Goal: Task Accomplishment & Management: Use online tool/utility

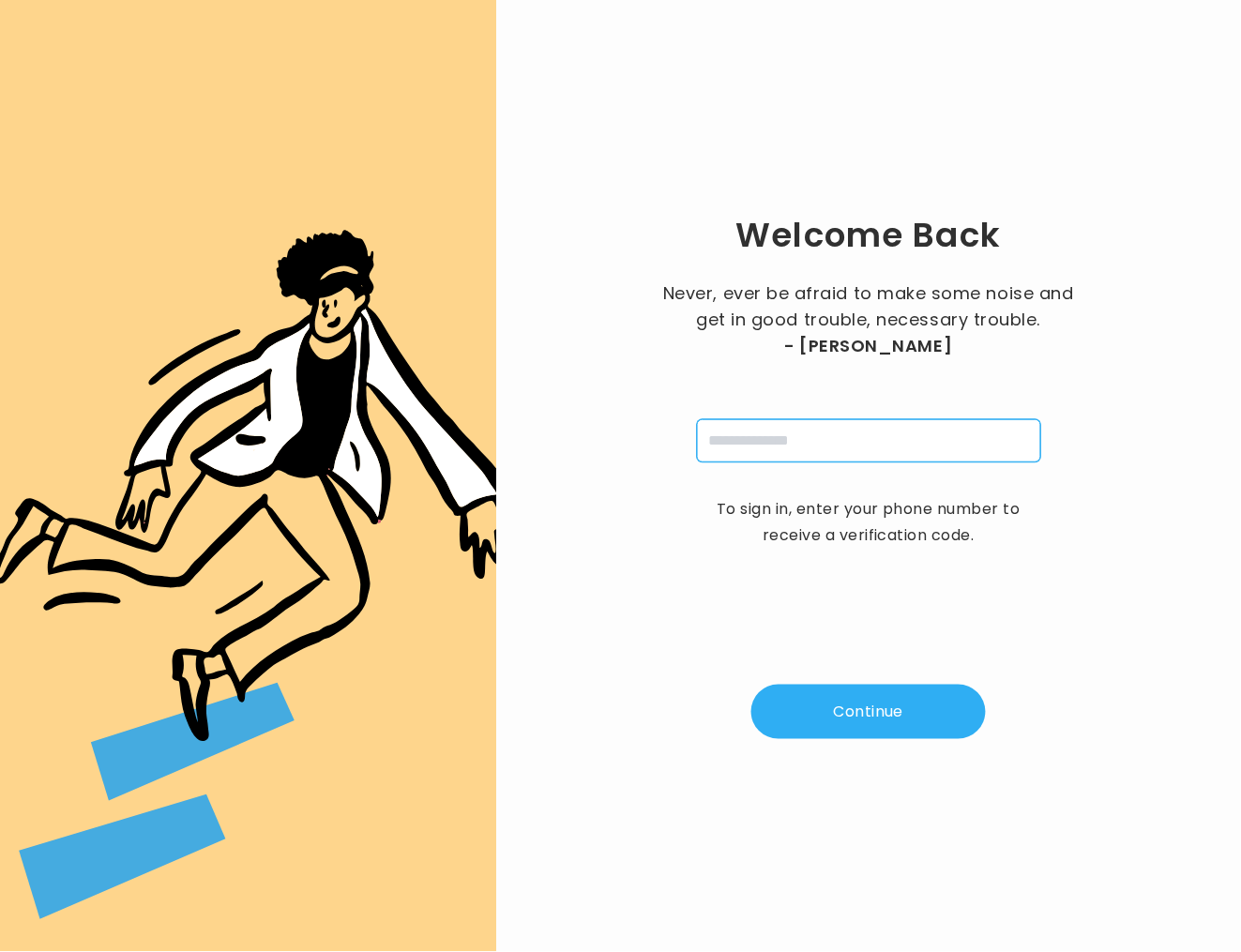
click at [754, 451] on input "tel" at bounding box center [868, 441] width 344 height 43
type input "**********"
click at [835, 733] on button "Continue" at bounding box center [868, 711] width 235 height 54
type input "*"
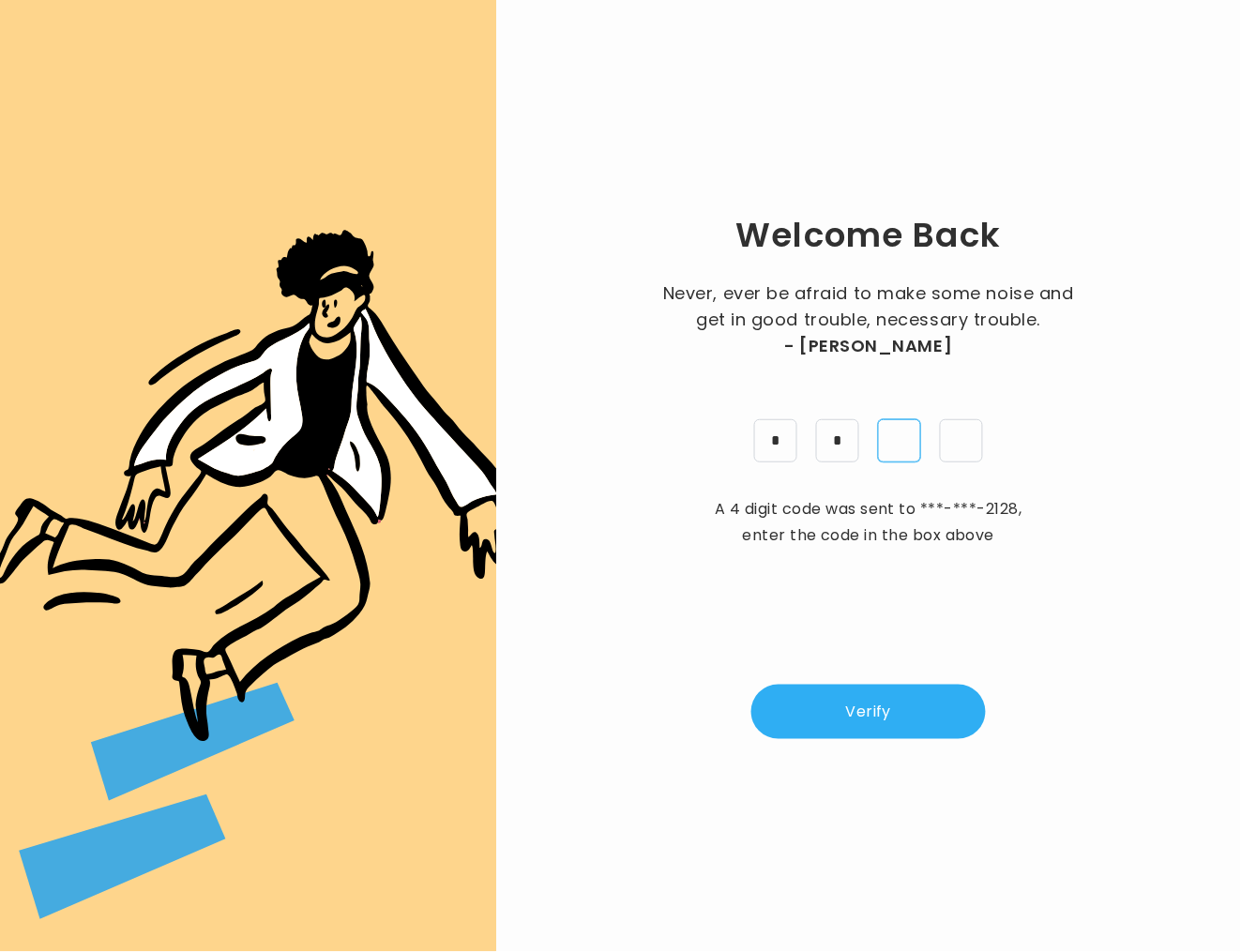
type input "*"
click at [857, 708] on button "Verify" at bounding box center [868, 711] width 235 height 54
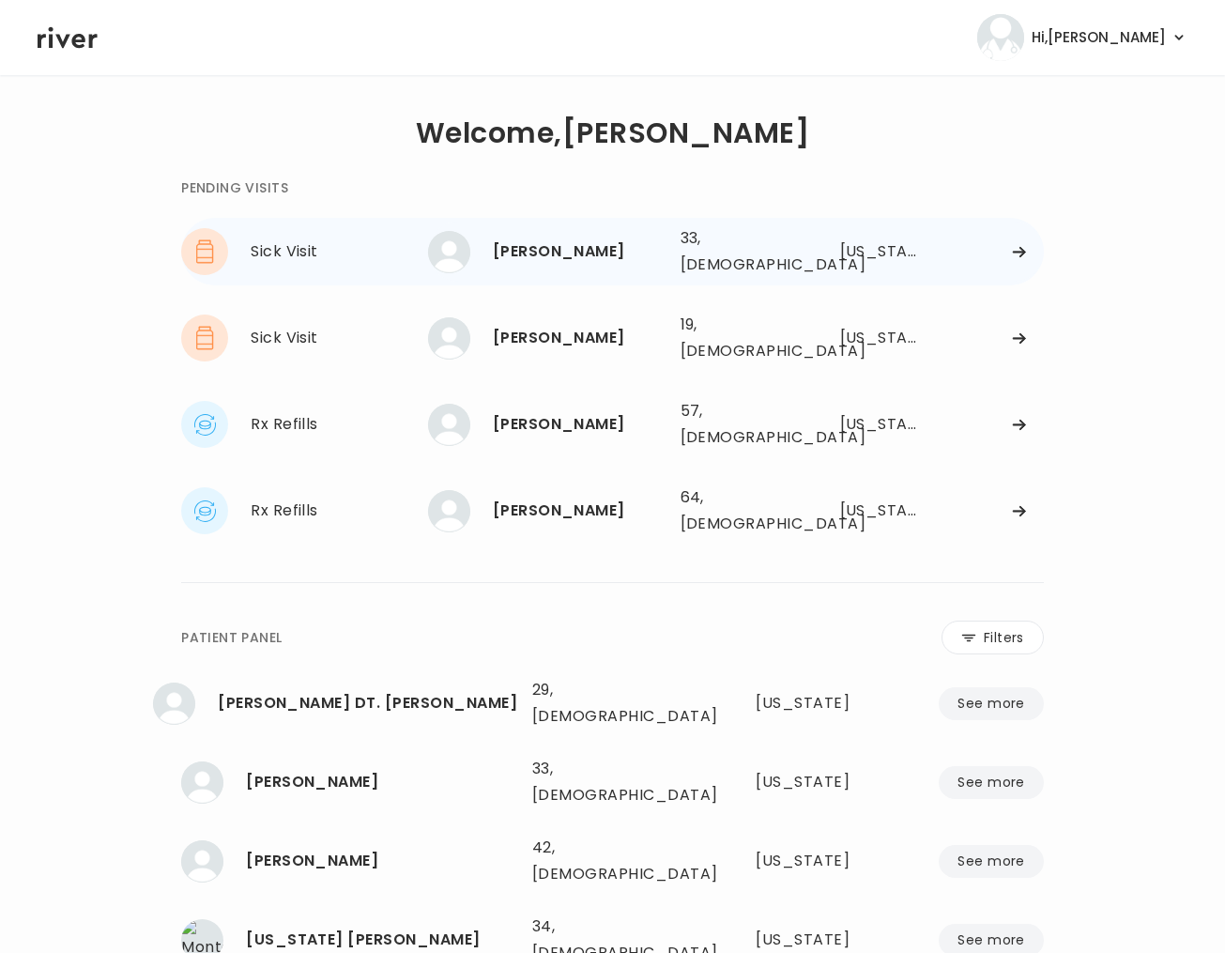
click at [794, 257] on div "[PERSON_NAME] 33, [DEMOGRAPHIC_DATA] See more 33, [DEMOGRAPHIC_DATA] [US_STATE]" at bounding box center [736, 251] width 616 height 60
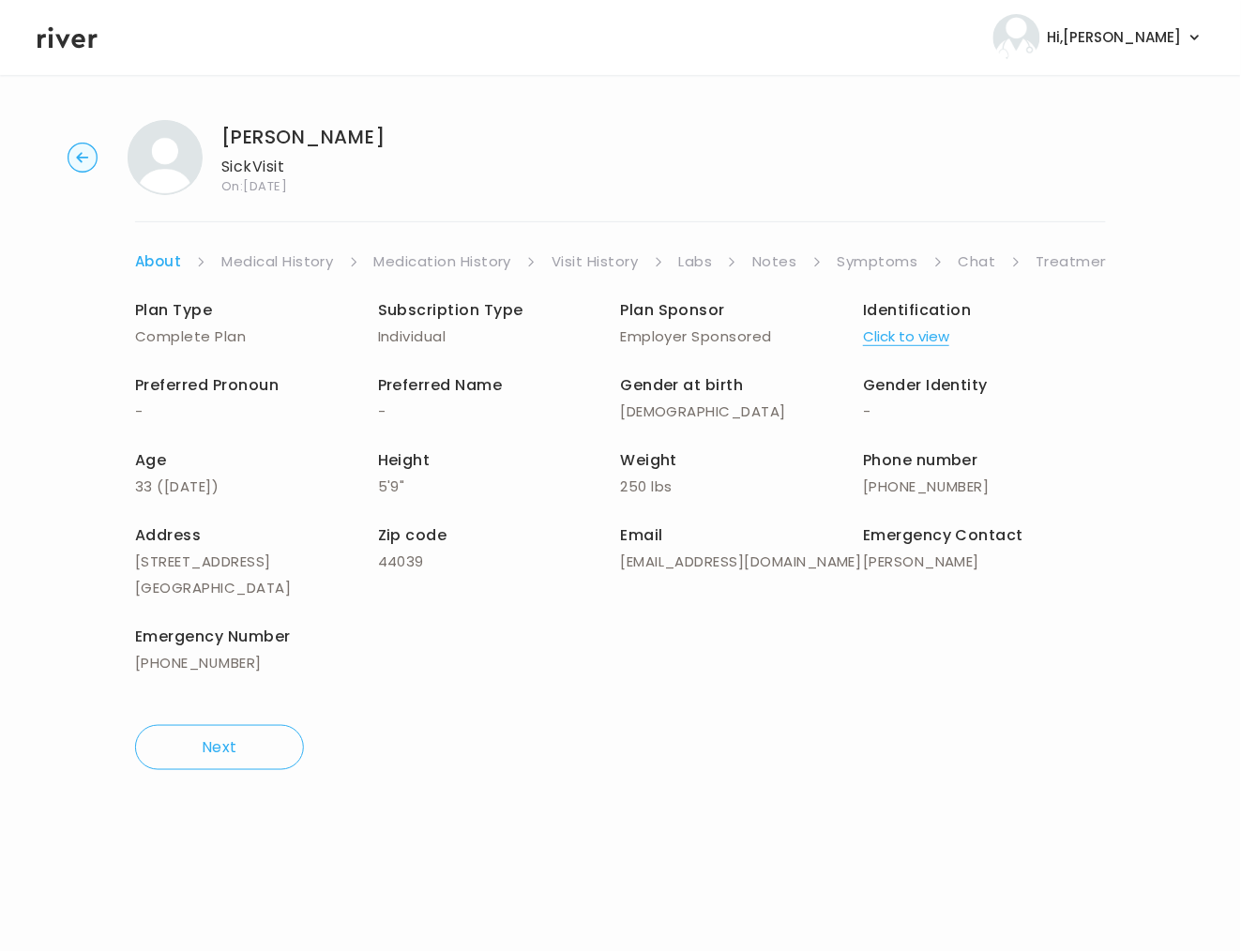
click at [858, 263] on link "Symptoms" at bounding box center [877, 262] width 81 height 26
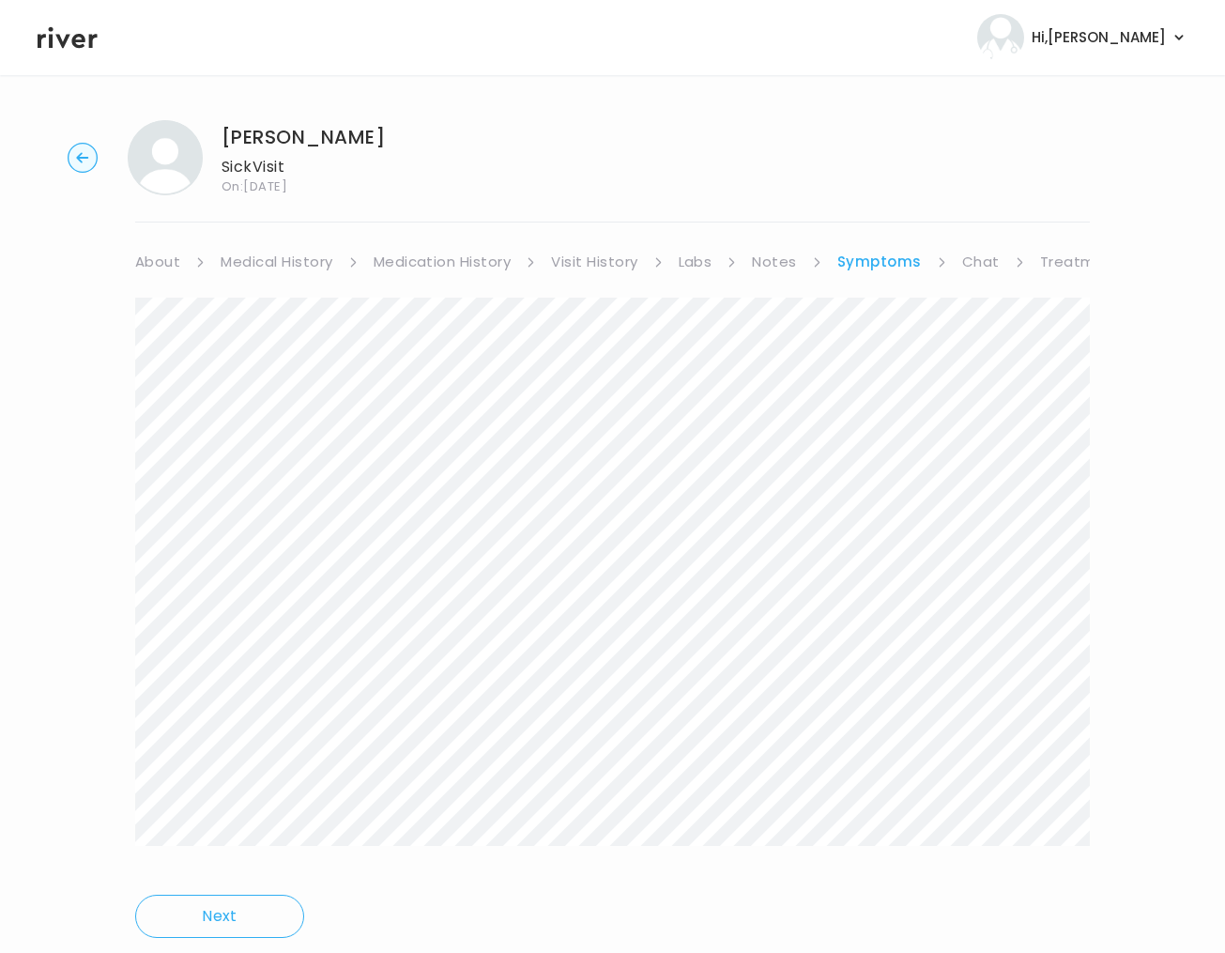
click at [963, 268] on link "Chat" at bounding box center [981, 262] width 38 height 26
click at [1075, 262] on link "Treatment Plan" at bounding box center [1096, 262] width 116 height 26
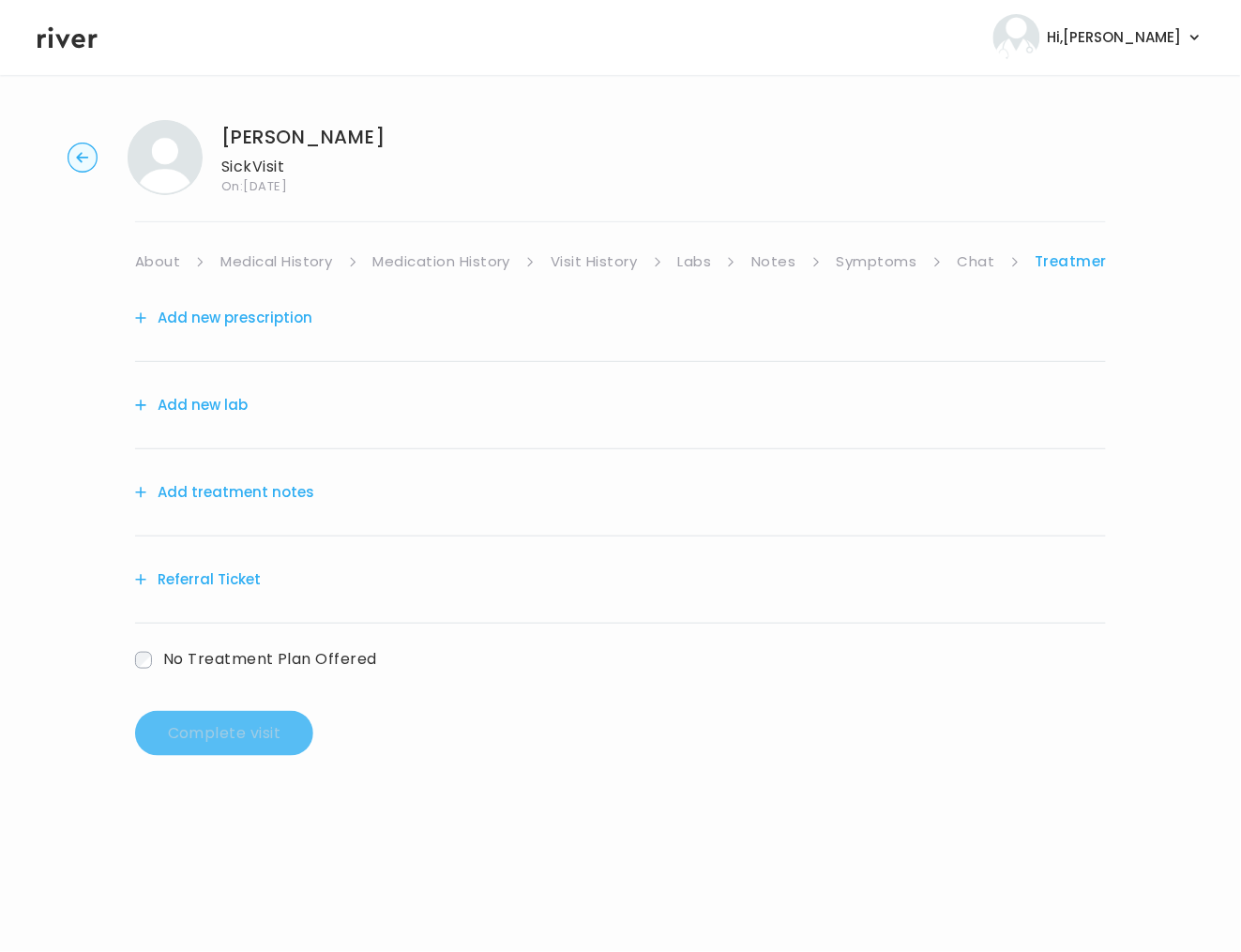
click at [271, 483] on button "Add treatment notes" at bounding box center [224, 492] width 179 height 26
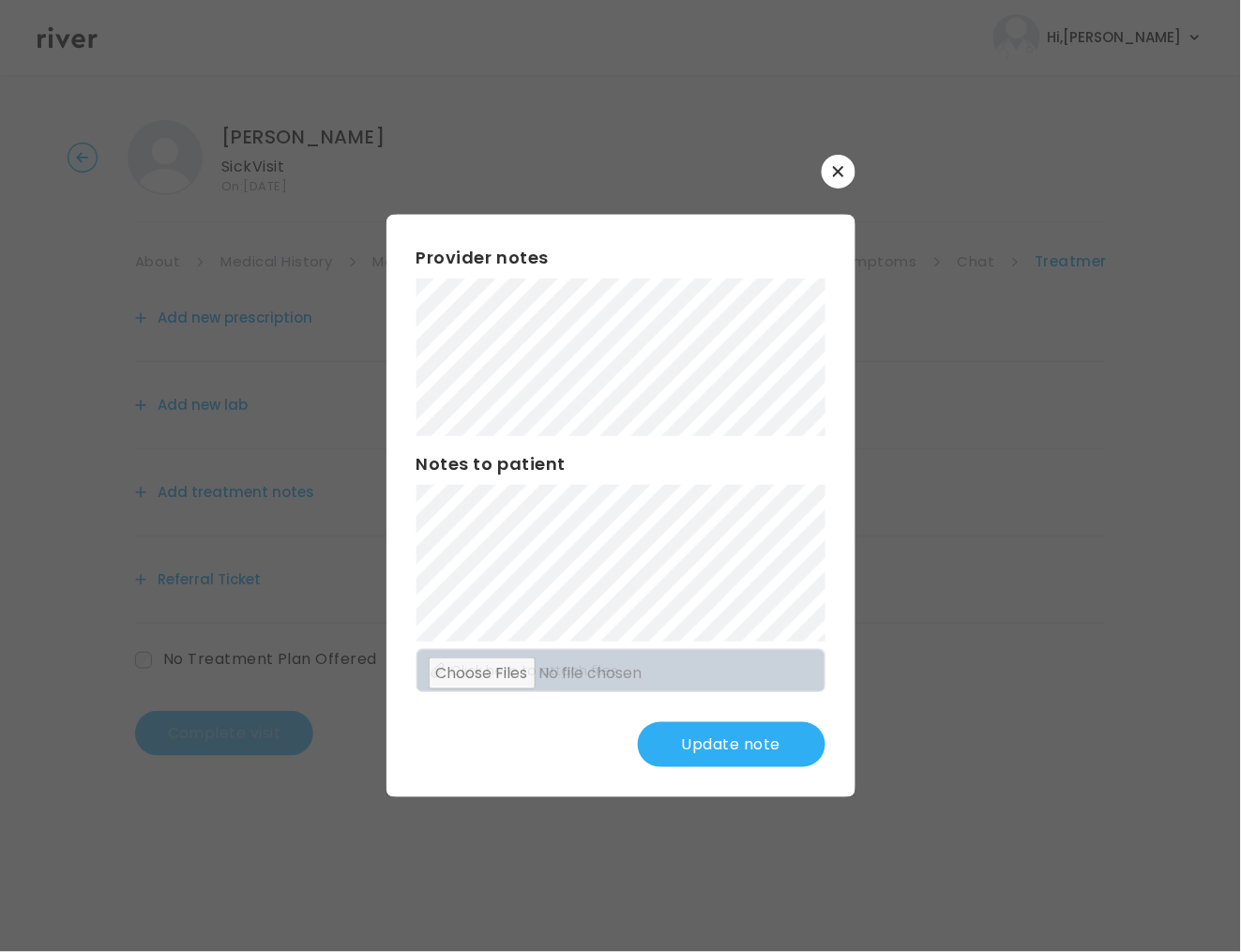
click at [695, 741] on button "Update note" at bounding box center [731, 744] width 188 height 45
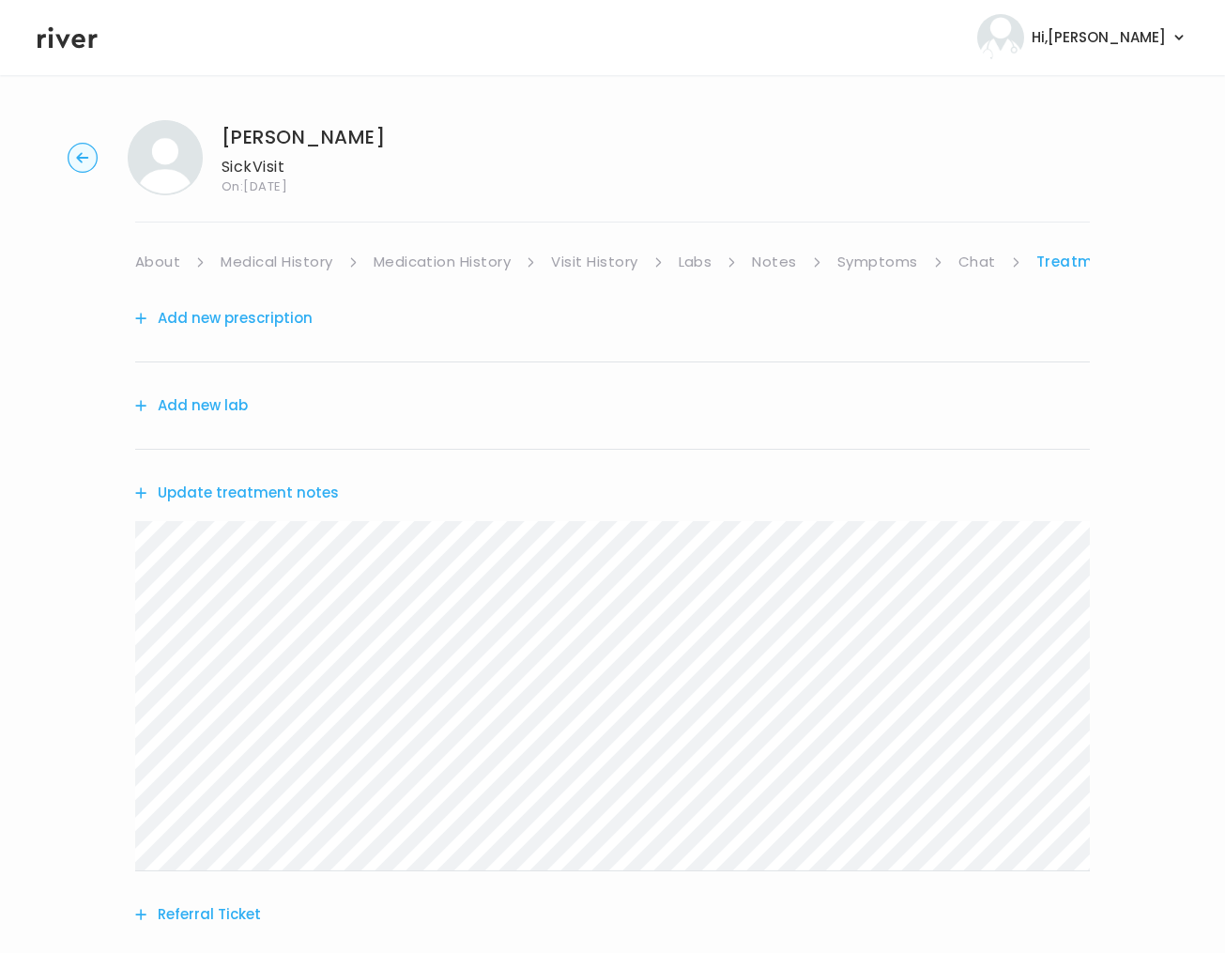
click at [164, 267] on link "About" at bounding box center [157, 262] width 45 height 26
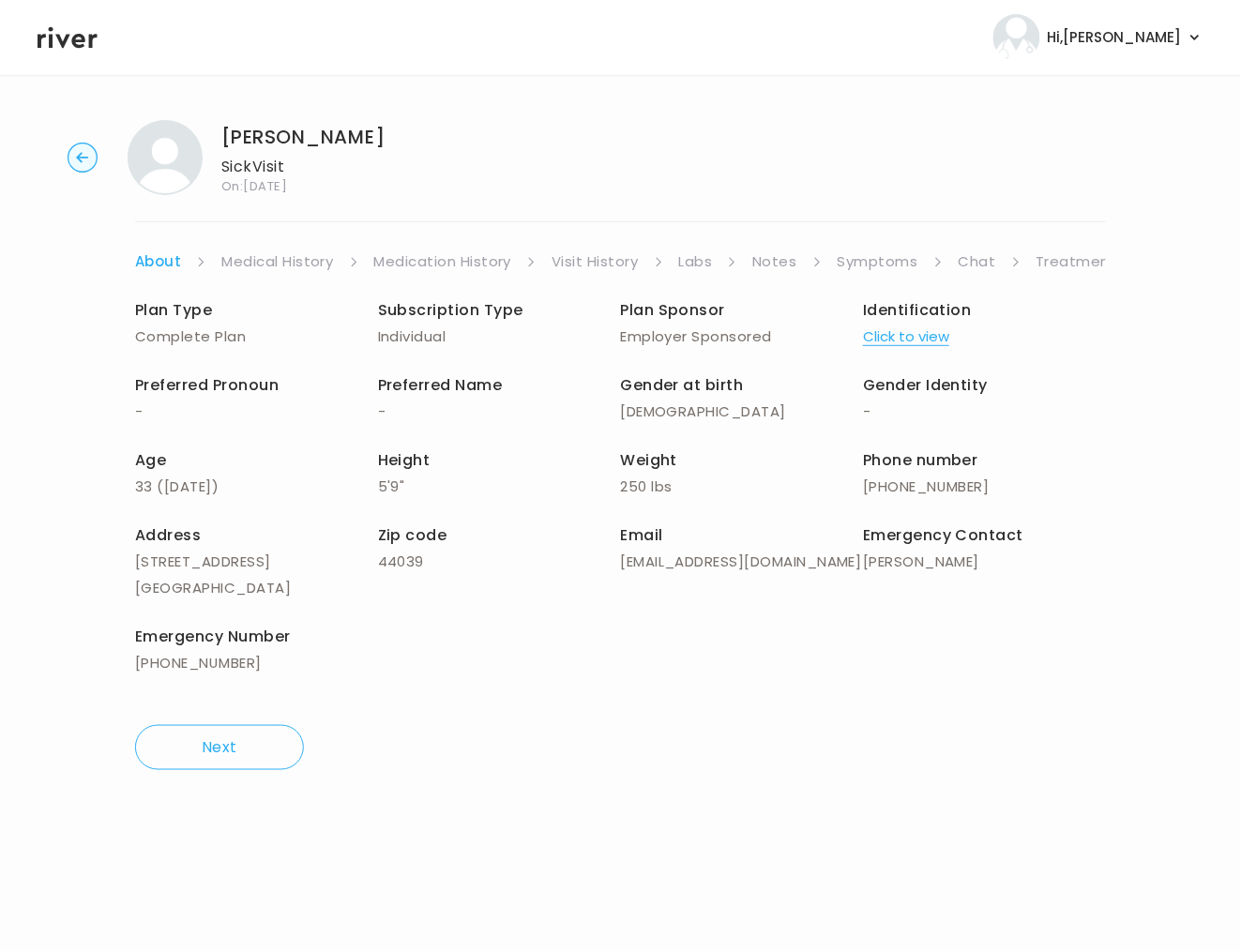
click at [1058, 266] on link "Treatment Plan" at bounding box center [1094, 262] width 116 height 26
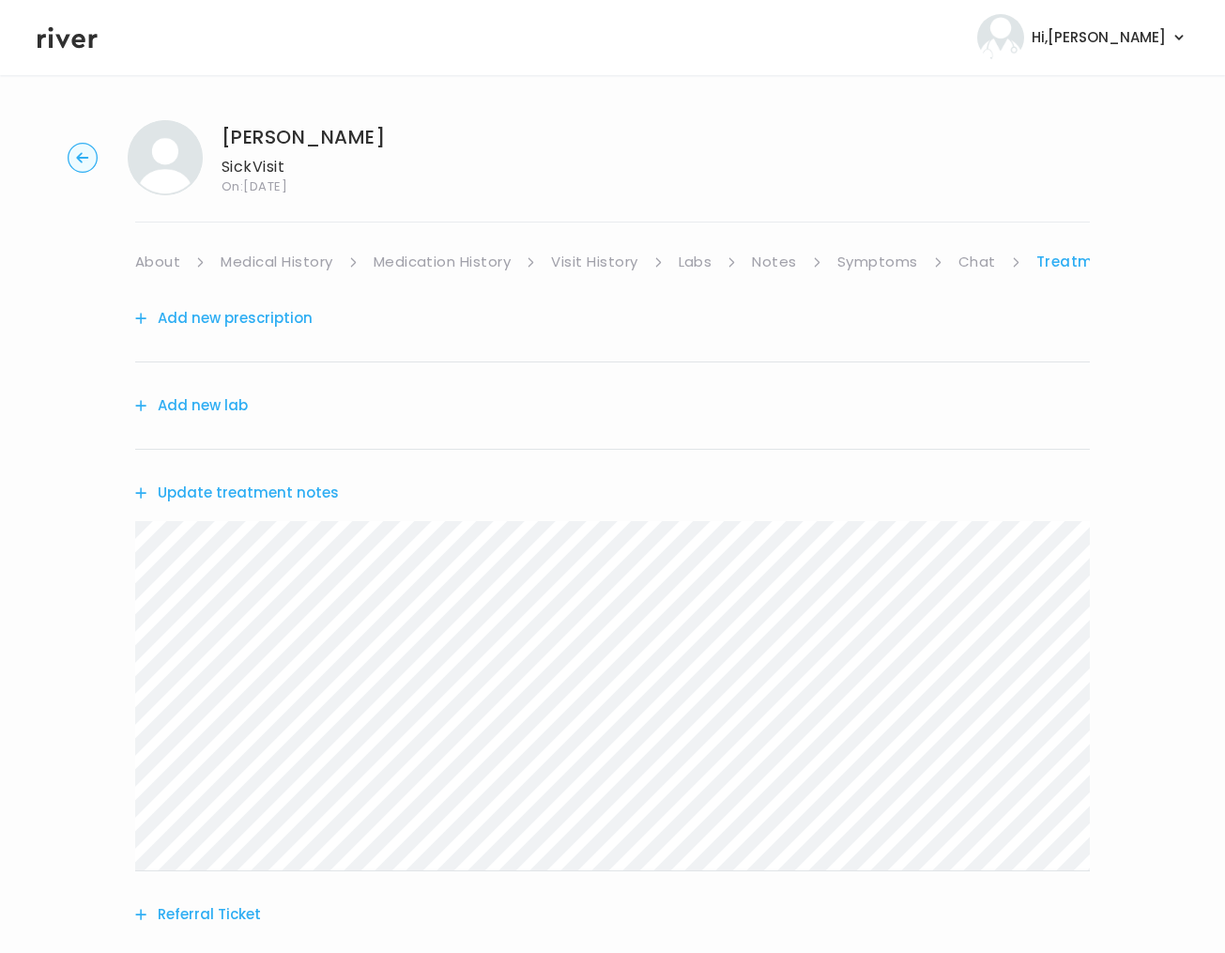
click at [206, 481] on button "Update treatment notes" at bounding box center [237, 493] width 204 height 26
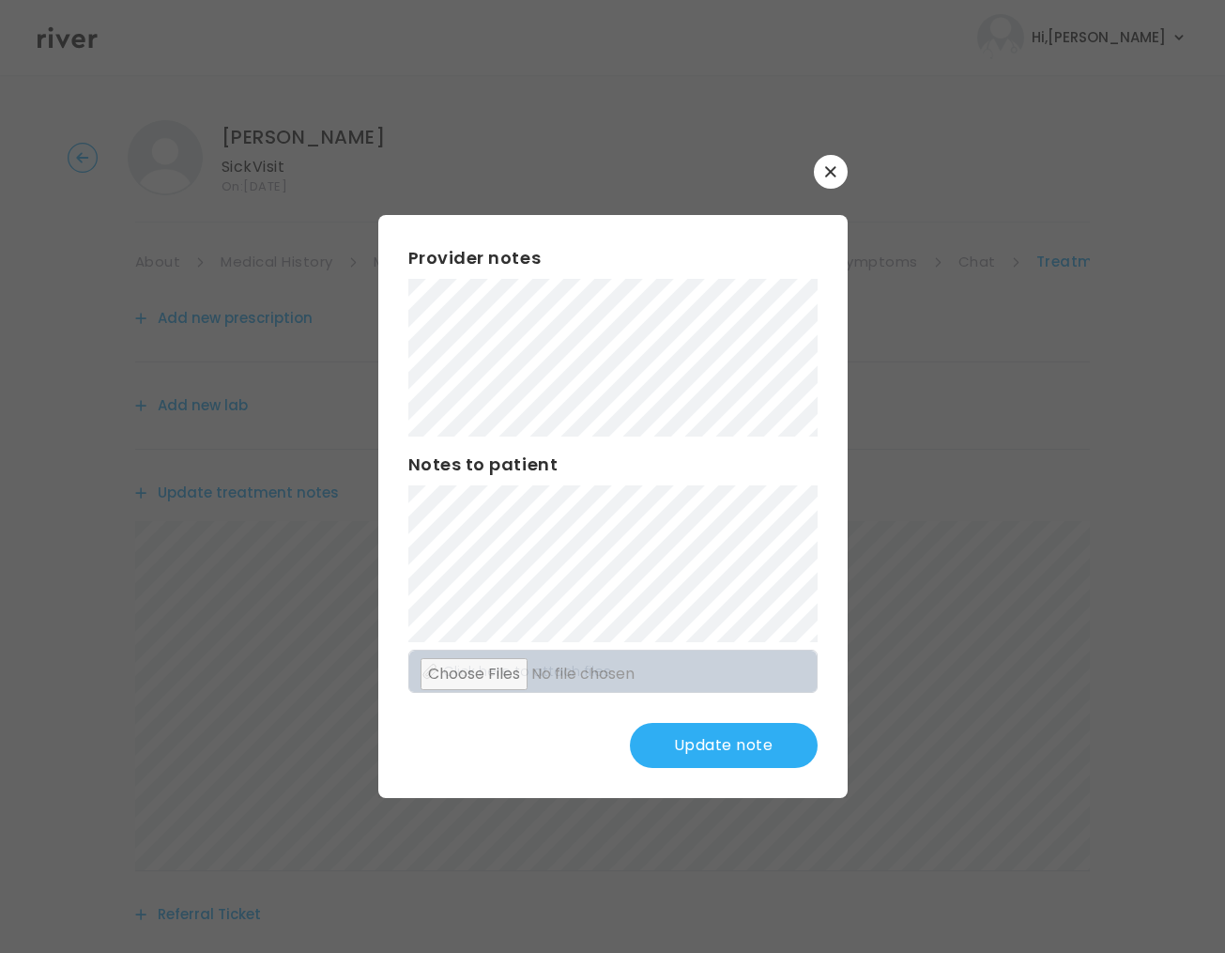
click at [402, 359] on div "Provider notes Notes to patient Click here to attach files Update note" at bounding box center [612, 506] width 469 height 583
click at [689, 755] on button "Update note" at bounding box center [724, 745] width 188 height 45
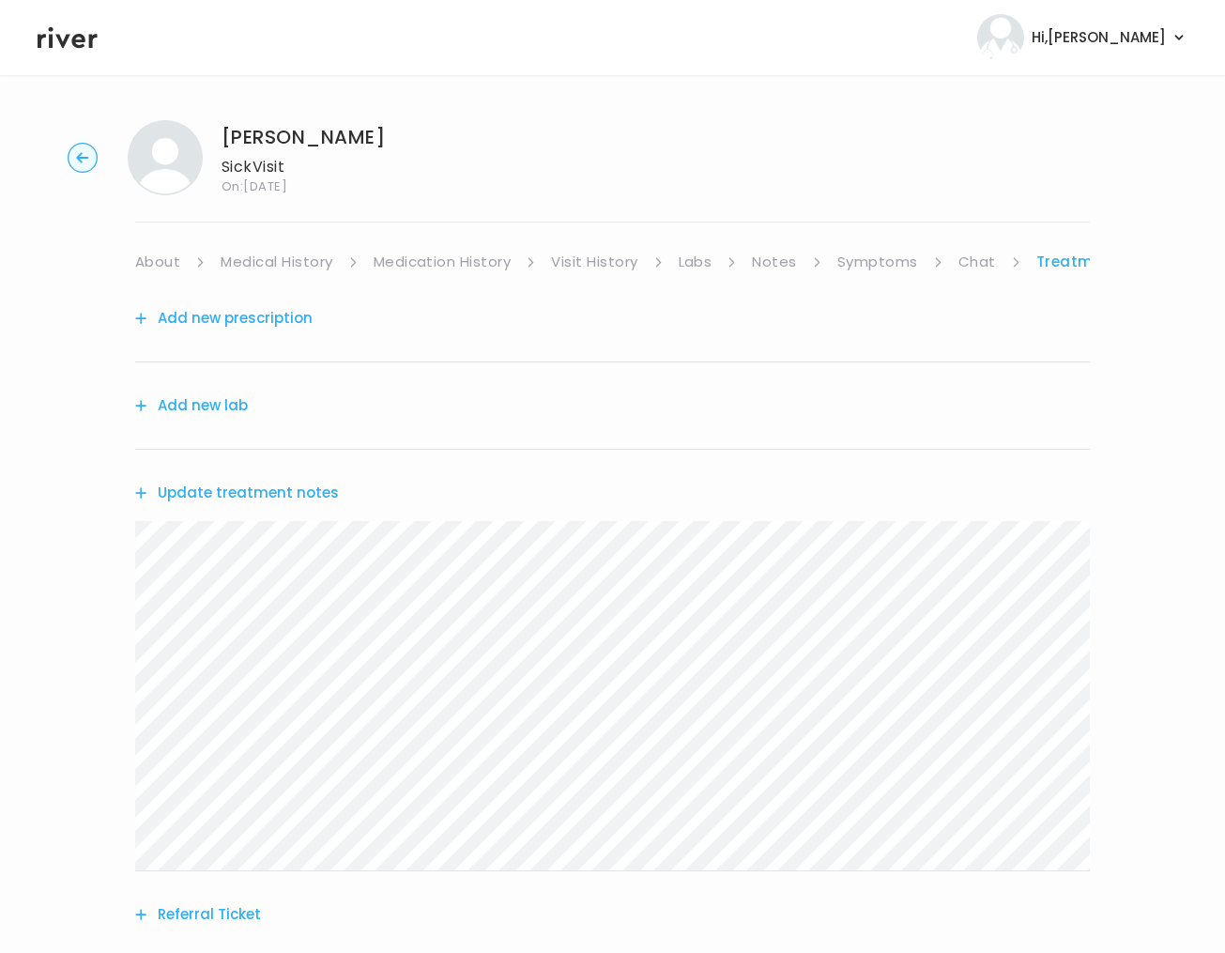
scroll to position [184, 0]
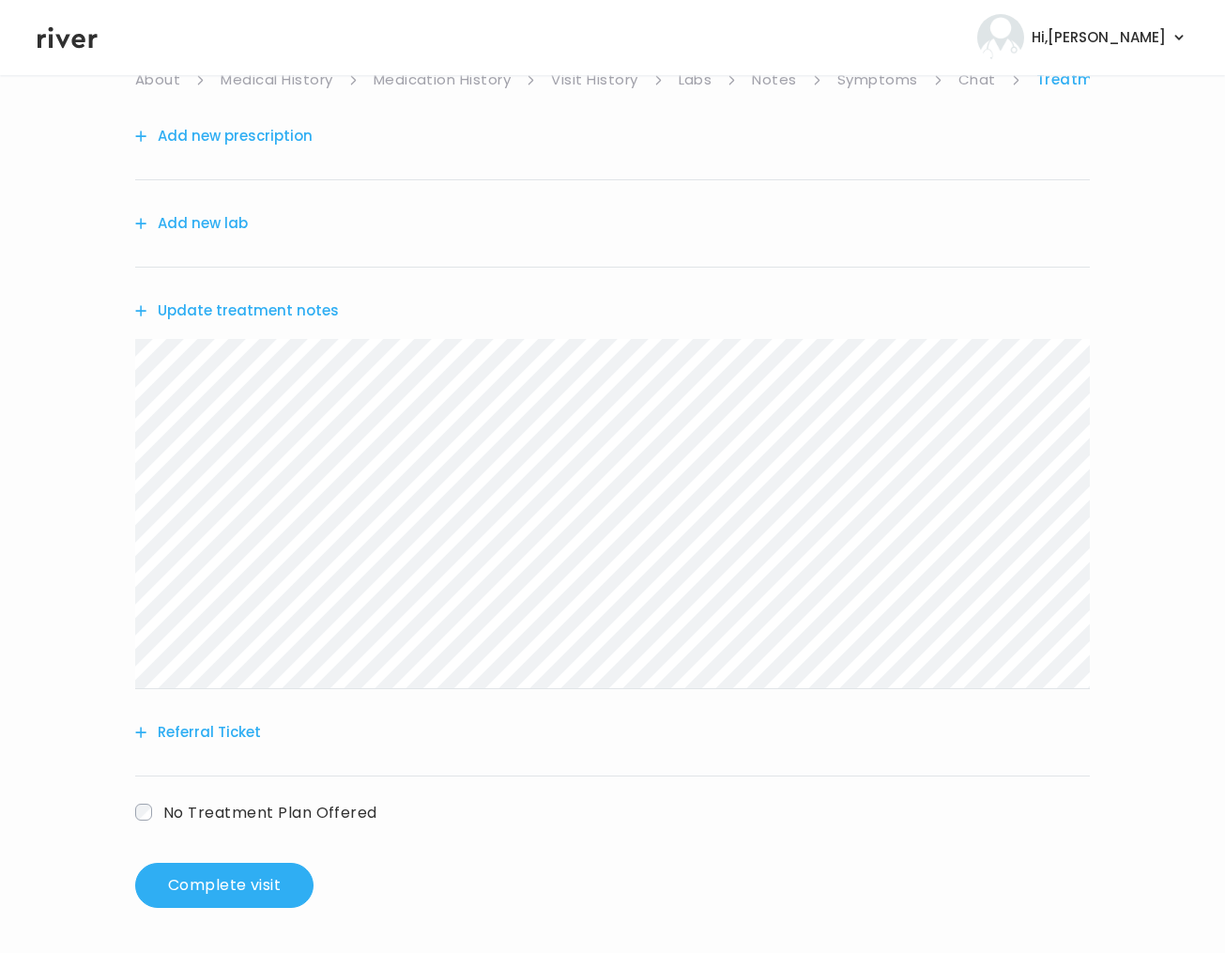
drag, startPoint x: 202, startPoint y: 869, endPoint x: 1330, endPoint y: 702, distance: 1140.4
click at [1225, 702] on html "Hi, [PERSON_NAME] Profile Logout [PERSON_NAME] Visit On: [DATE] About Medical H…" at bounding box center [612, 294] width 1225 height 953
click at [247, 886] on button "Complete visit" at bounding box center [224, 884] width 178 height 45
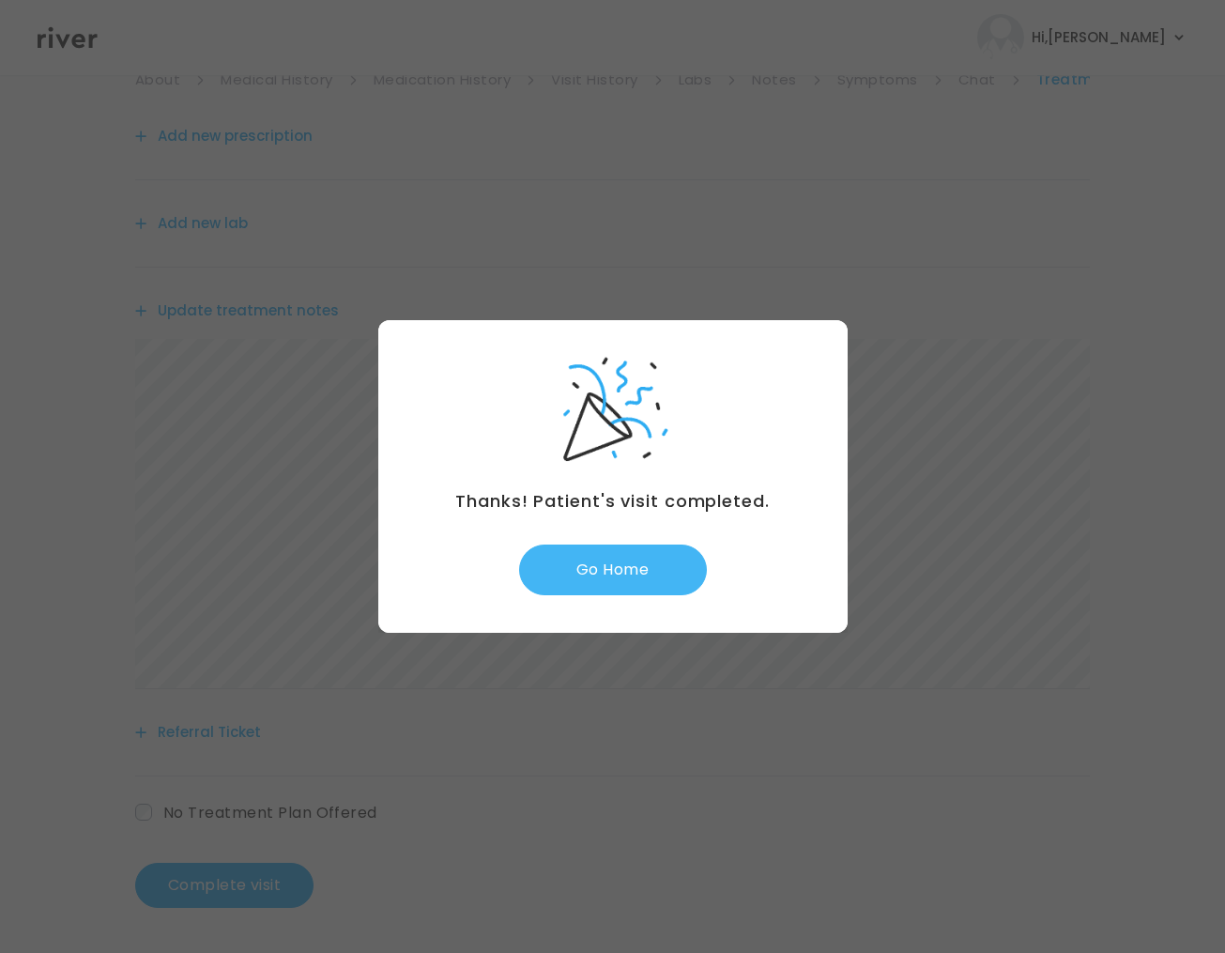
click at [653, 583] on button "Go Home" at bounding box center [613, 569] width 188 height 51
